Goal: Information Seeking & Learning: Learn about a topic

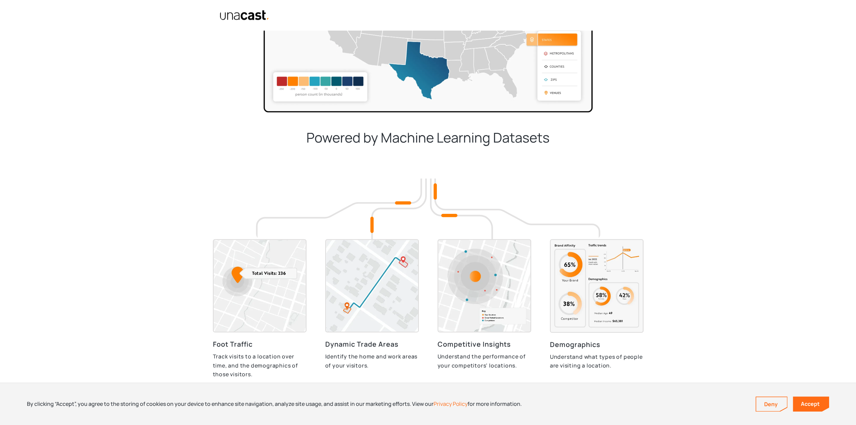
scroll to position [1278, 0]
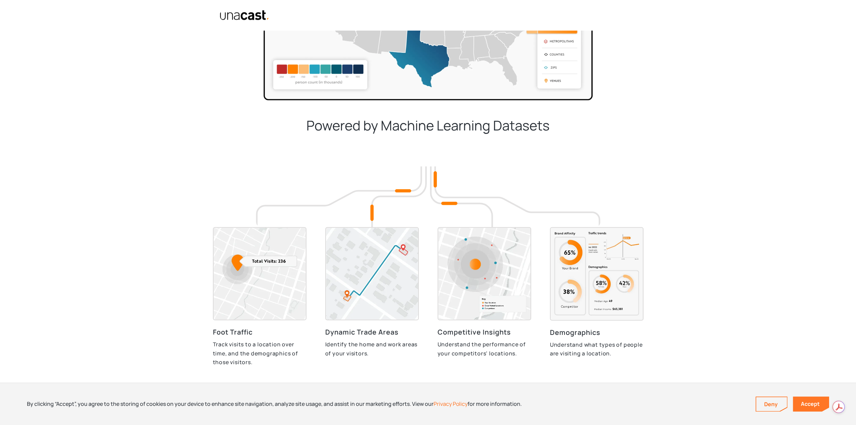
click at [807, 404] on link "Accept" at bounding box center [811, 403] width 36 height 15
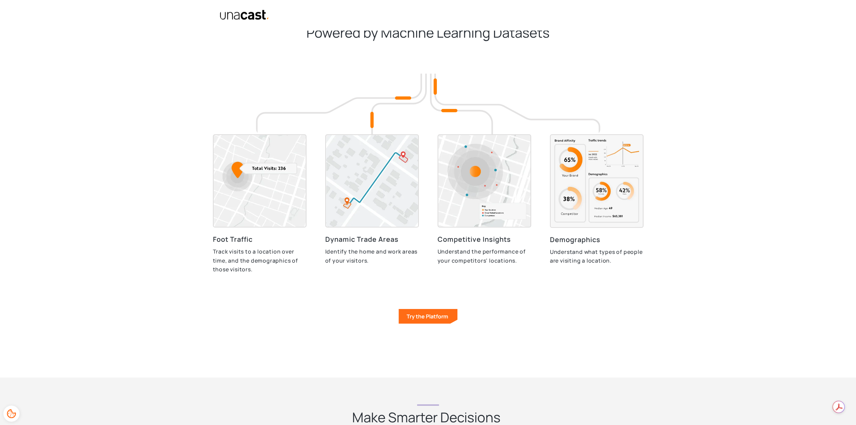
scroll to position [1379, 0]
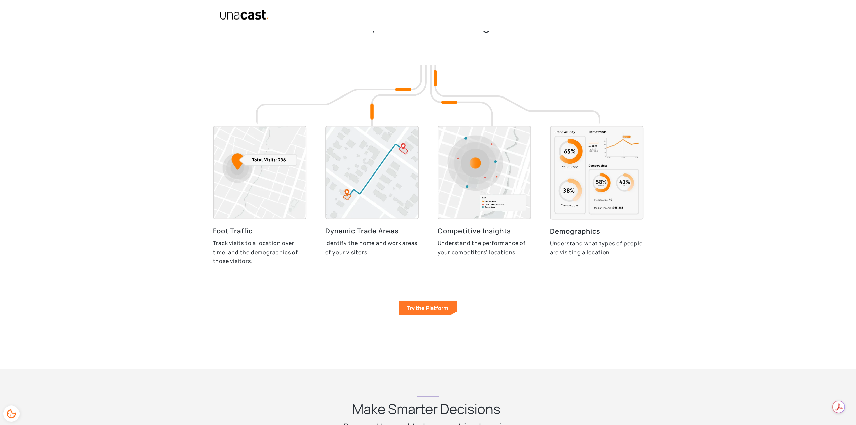
click at [432, 305] on link "Try the Platform" at bounding box center [427, 308] width 59 height 15
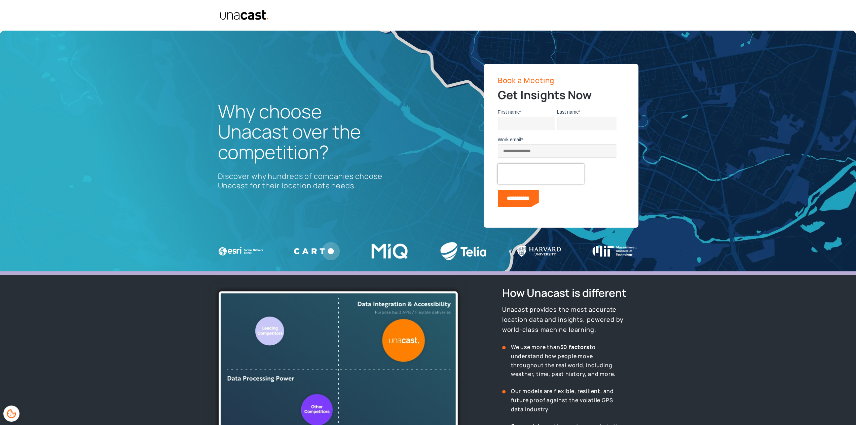
click at [246, 17] on img "home" at bounding box center [245, 15] width 50 height 11
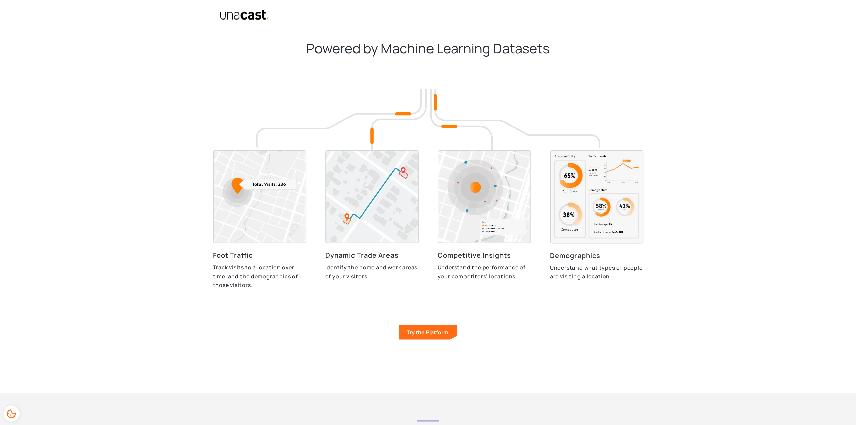
scroll to position [1379, 0]
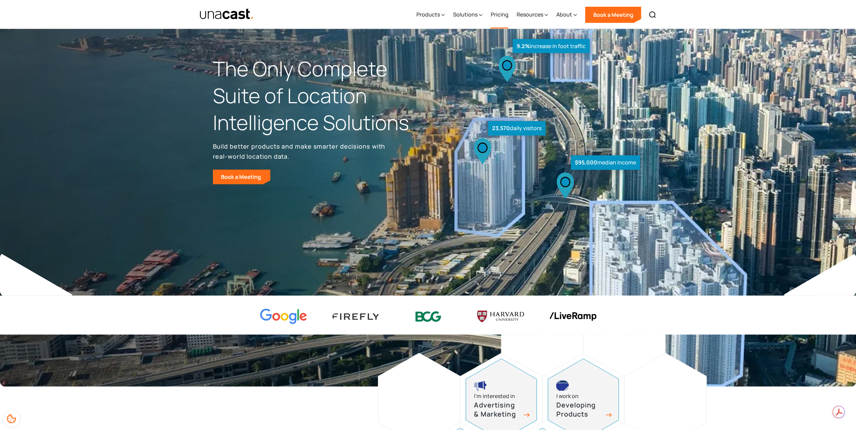
click at [502, 17] on link "Pricing" at bounding box center [499, 15] width 18 height 28
